Goal: Find specific page/section: Find specific page/section

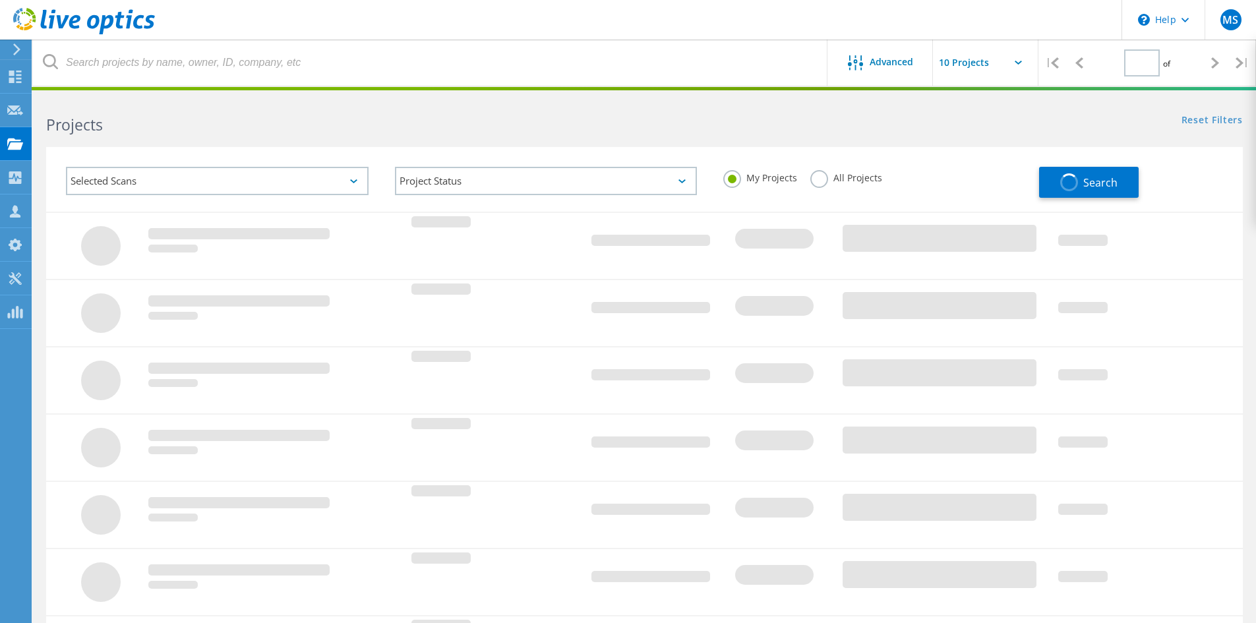
type input "1"
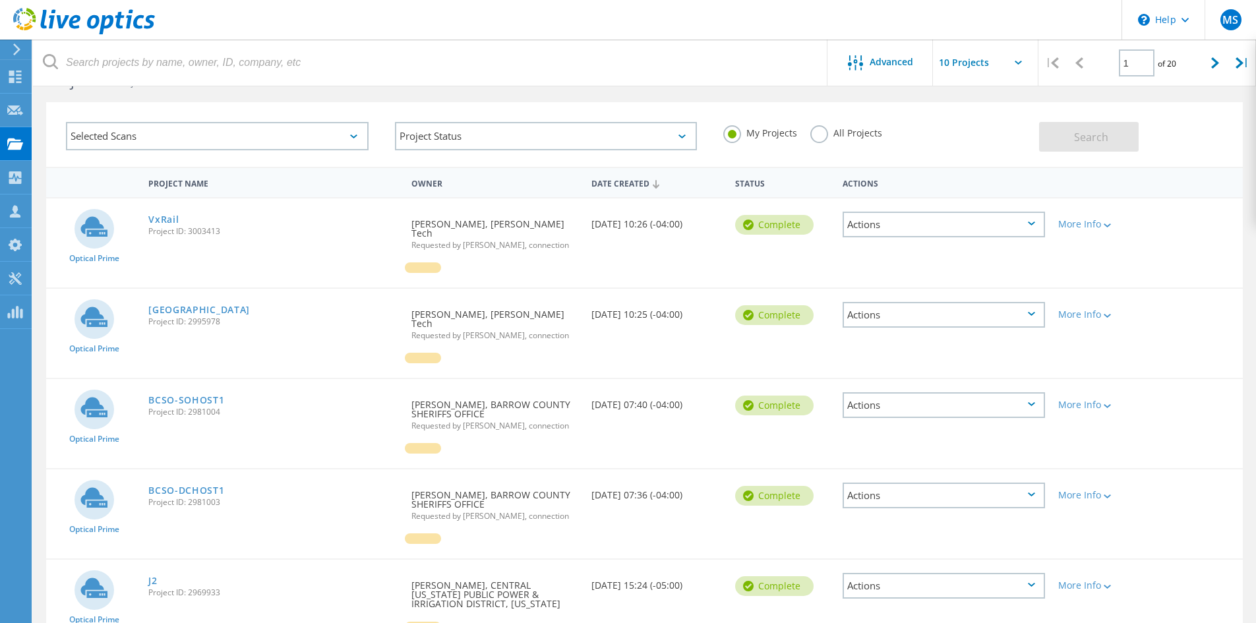
scroll to position [66, 0]
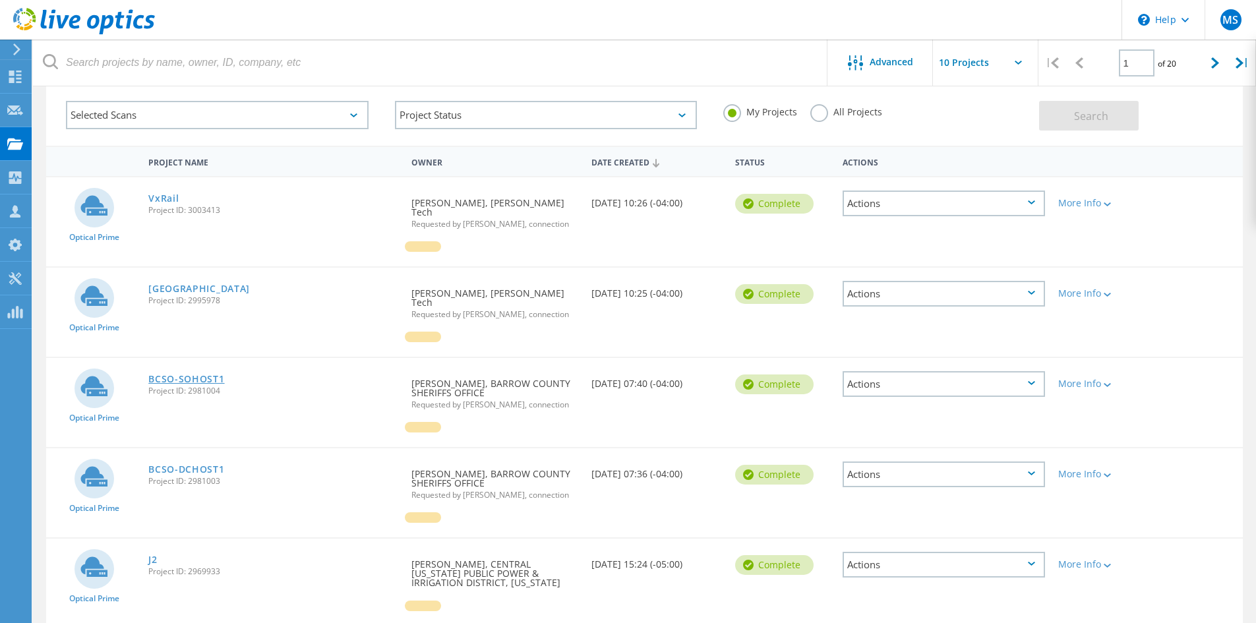
click at [181, 374] on link "BCSO-SOHOST1" at bounding box center [186, 378] width 76 height 9
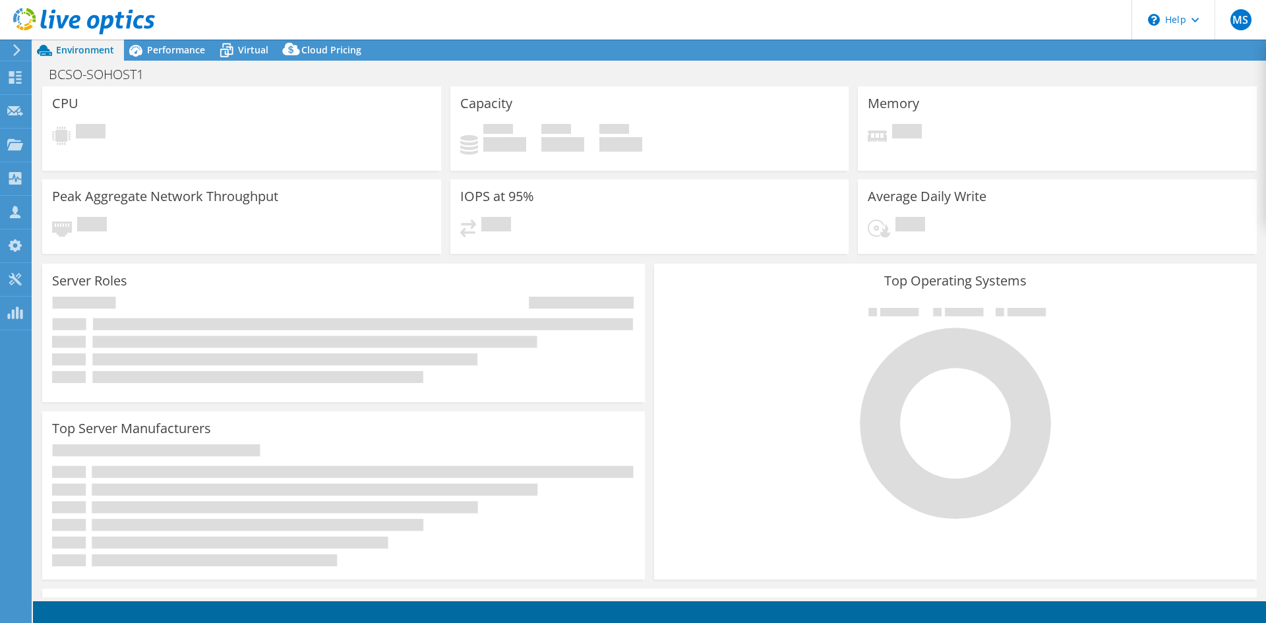
select select "USEast"
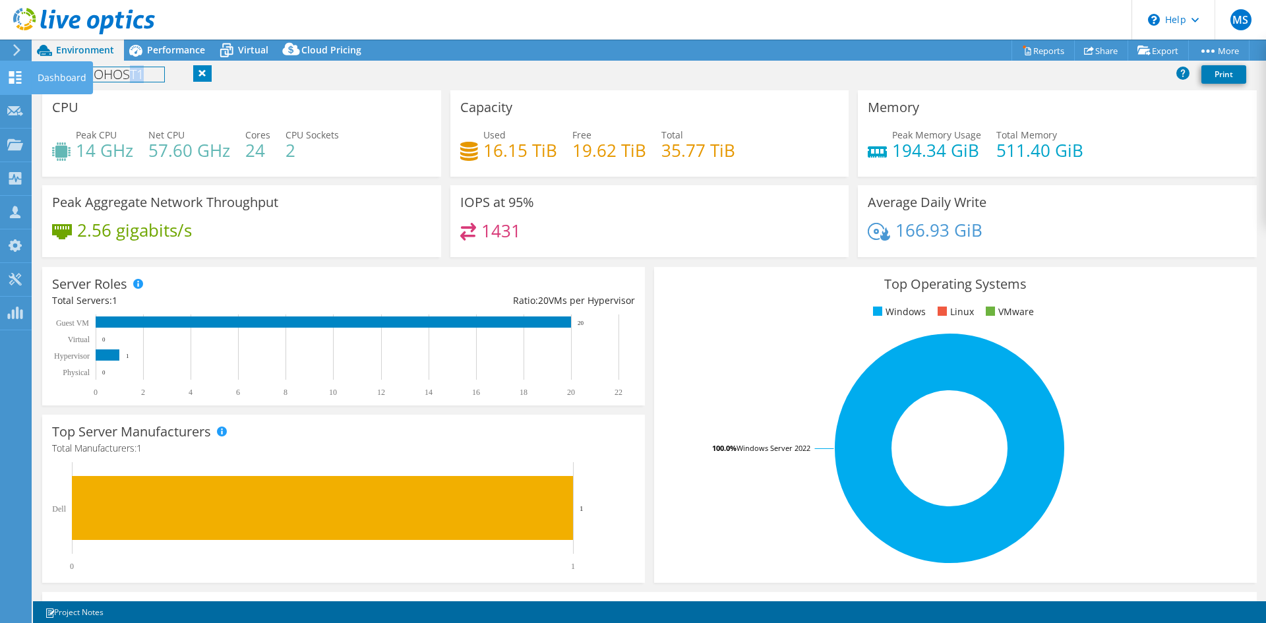
drag, startPoint x: 173, startPoint y: 67, endPoint x: 20, endPoint y: 73, distance: 153.1
click at [20, 73] on div "MS Partner Team Member [PERSON_NAME] [PERSON_NAME][EMAIL_ADDRESS][PERSON_NAME][…" at bounding box center [633, 311] width 1266 height 623
click at [125, 73] on h1 "BCSO-SOHOST1" at bounding box center [103, 74] width 121 height 15
drag, startPoint x: 142, startPoint y: 74, endPoint x: 11, endPoint y: 78, distance: 131.2
click at [10, 73] on div "MS Partner Team Member [PERSON_NAME] [PERSON_NAME][EMAIL_ADDRESS][PERSON_NAME][…" at bounding box center [633, 311] width 1266 height 623
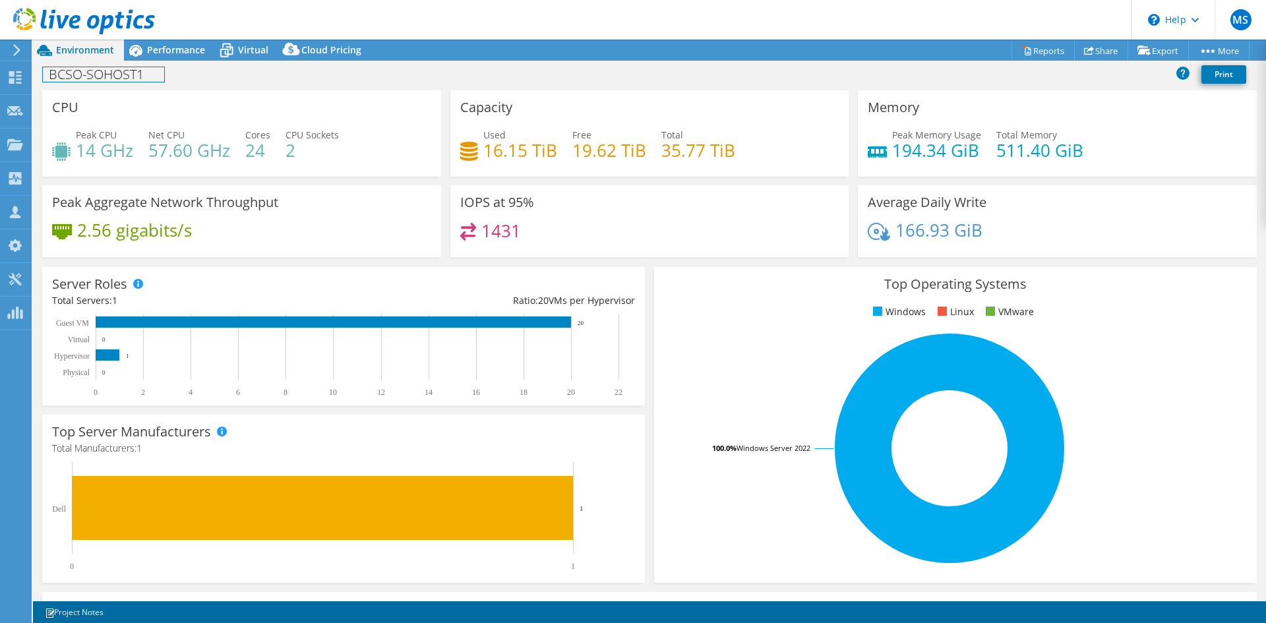
click at [146, 72] on h1 "BCSO-SOHOST1" at bounding box center [103, 74] width 121 height 15
drag, startPoint x: 144, startPoint y: 73, endPoint x: 43, endPoint y: 67, distance: 101.1
click at [43, 67] on div "BCSO-SOHOST1 Print" at bounding box center [649, 74] width 1233 height 24
copy h1 "BCSO-SOHOST1"
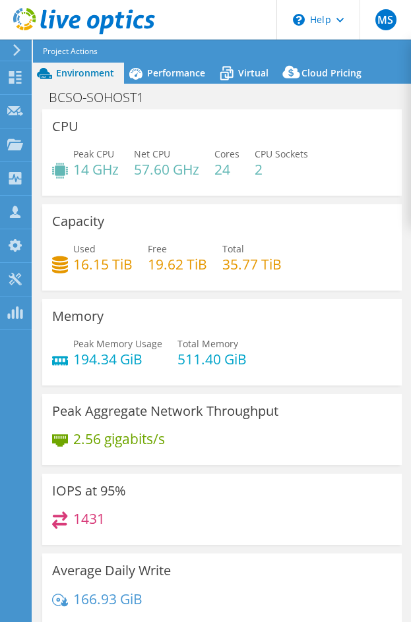
click at [321, 127] on div "CPU Peak CPU 14 GHz Net CPU 57.60 GHz Cores 24 CPU Sockets 2" at bounding box center [221, 152] width 359 height 86
click at [230, 9] on header "MS Partner Team Member [PERSON_NAME] [PERSON_NAME][EMAIL_ADDRESS][PERSON_NAME][…" at bounding box center [205, 20] width 411 height 40
drag, startPoint x: 218, startPoint y: 16, endPoint x: 197, endPoint y: 138, distance: 123.7
click at [198, 144] on div "MS Partner Team Member [PERSON_NAME] [PERSON_NAME][EMAIL_ADDRESS][PERSON_NAME][…" at bounding box center [205, 337] width 411 height 675
